Goal: Check status

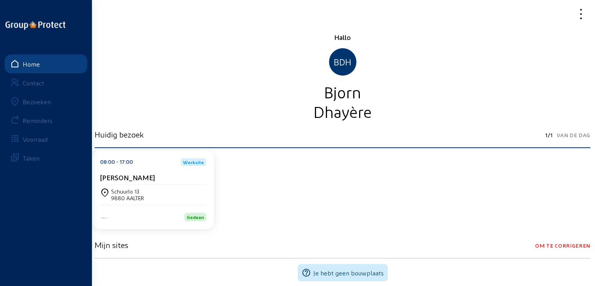
click at [37, 101] on div "Bezoeken" at bounding box center [37, 101] width 28 height 7
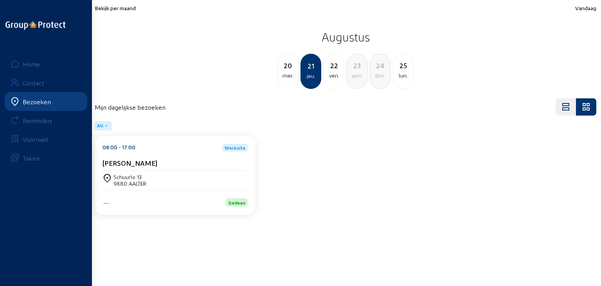
click at [110, 8] on span "Bekijk per maand" at bounding box center [115, 8] width 41 height 7
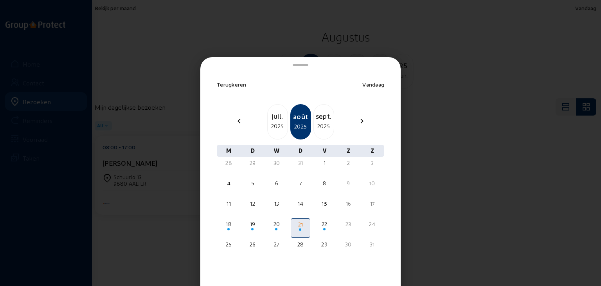
click at [315, 113] on div "sept." at bounding box center [324, 115] width 20 height 11
click at [315, 113] on div "oct." at bounding box center [324, 115] width 20 height 11
click at [315, 113] on div "nov." at bounding box center [324, 115] width 20 height 11
click at [239, 119] on mat-icon "chevron_left" at bounding box center [238, 120] width 9 height 9
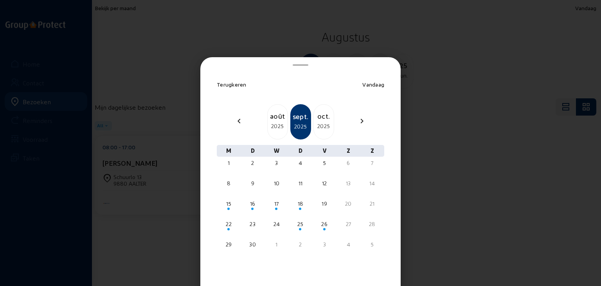
click at [324, 126] on div "2025" at bounding box center [324, 125] width 20 height 9
click at [272, 116] on div "sept." at bounding box center [278, 115] width 20 height 11
click at [326, 123] on div "2025" at bounding box center [324, 125] width 20 height 9
click at [323, 123] on div "2025" at bounding box center [324, 125] width 20 height 9
click at [324, 121] on div "2025" at bounding box center [324, 125] width 20 height 9
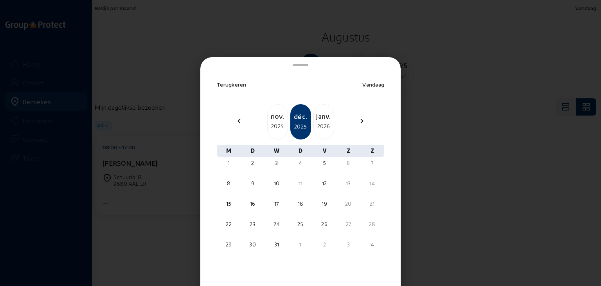
click at [326, 121] on div "2026" at bounding box center [324, 125] width 20 height 9
click at [280, 11] on div at bounding box center [300, 143] width 601 height 286
